Goal: Task Accomplishment & Management: Manage account settings

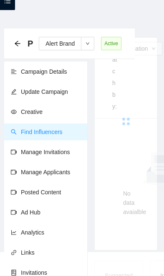
scroll to position [34, 0]
click at [148, 152] on div at bounding box center [126, 121] width 62 height 167
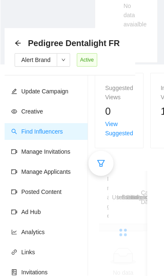
scroll to position [221, 0]
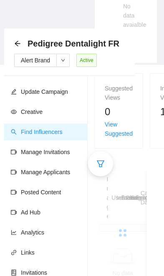
click at [148, 275] on div "Image Username Influencer Status Platform Engagements Followers Campaign Date C…" at bounding box center [123, 228] width 57 height 140
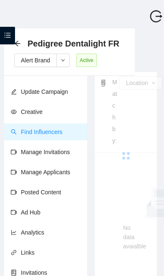
click at [59, 148] on link "Manage Invitations" at bounding box center [40, 151] width 59 height 7
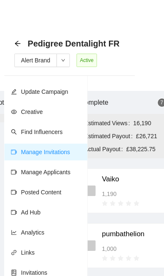
scroll to position [0, 307]
click at [13, 38] on div "Pedigree Dentalight FR Alert Brand Active" at bounding box center [69, 51] width 131 height 47
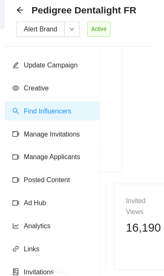
click at [20, 40] on icon "arrow-left" at bounding box center [17, 43] width 7 height 7
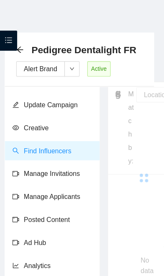
click at [6, 33] on span at bounding box center [7, 36] width 15 height 18
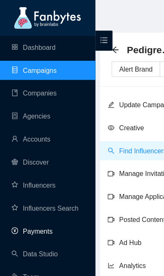
click at [42, 200] on link "Payments" at bounding box center [28, 202] width 36 height 7
